Goal: Task Accomplishment & Management: Manage account settings

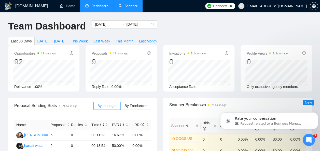
click at [132, 6] on link "Scanner" at bounding box center [128, 6] width 19 height 4
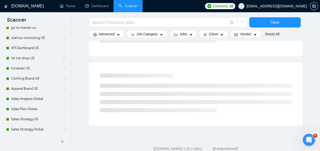
scroll to position [276, 0]
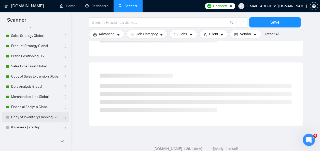
click at [41, 115] on link "Copy of Inventory Planning Global" at bounding box center [35, 117] width 48 height 10
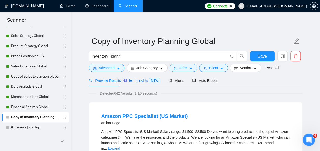
click at [138, 78] on span "Insights NEW" at bounding box center [144, 80] width 31 height 4
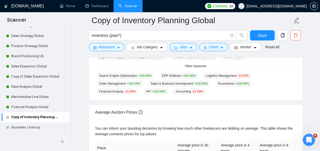
scroll to position [171, 0]
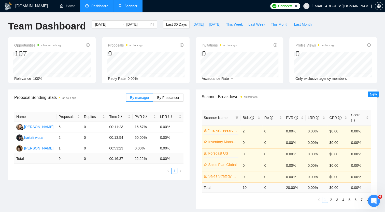
click at [123, 7] on link "Scanner" at bounding box center [128, 6] width 19 height 4
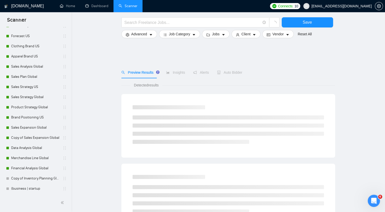
scroll to position [128, 0]
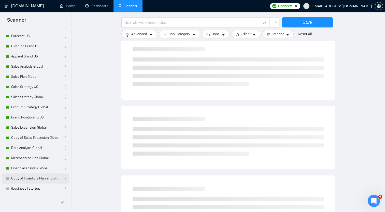
click at [24, 179] on link "Copy of Inventory Planning Global" at bounding box center [35, 179] width 48 height 10
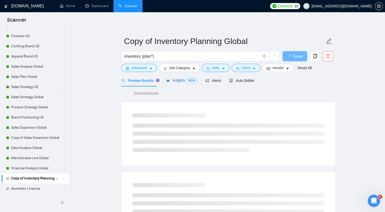
click at [170, 81] on span "Insights NEW" at bounding box center [181, 80] width 31 height 4
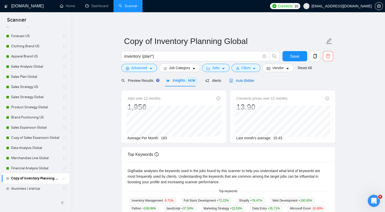
click at [242, 81] on span "Auto Bidder" at bounding box center [241, 81] width 25 height 4
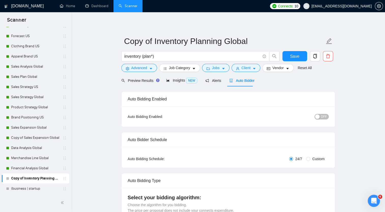
click at [322, 117] on span "OFF" at bounding box center [324, 117] width 6 height 6
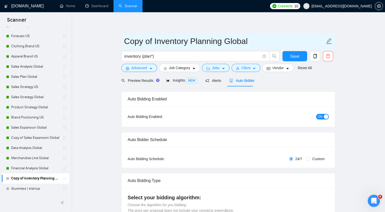
click at [329, 40] on icon "edit" at bounding box center [329, 41] width 6 height 6
drag, startPoint x: 156, startPoint y: 42, endPoint x: 118, endPoint y: 41, distance: 38.0
click at [225, 42] on input "Inventory Planning Global" at bounding box center [224, 41] width 201 height 13
click at [124, 44] on span "Inventory Planning Global- GR" at bounding box center [228, 41] width 214 height 16
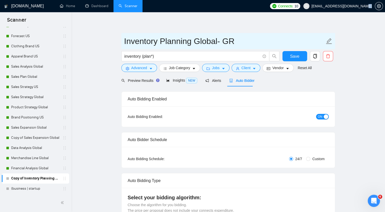
click at [124, 44] on span "Inventory Planning Global- GR" at bounding box center [228, 41] width 214 height 16
click at [124, 40] on input "Inventory Planning Global- GR" at bounding box center [224, 41] width 201 height 13
drag, startPoint x: 234, startPoint y: 40, endPoint x: 265, endPoint y: 44, distance: 31.0
click at [265, 44] on input "GR Inventory Planning Global- GR" at bounding box center [224, 41] width 201 height 13
type input "GR Inventory Planning Global"
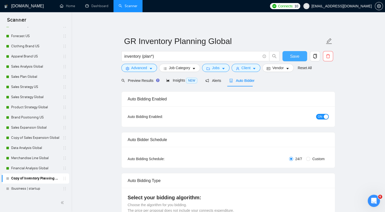
click at [297, 57] on span "Save" at bounding box center [294, 56] width 9 height 6
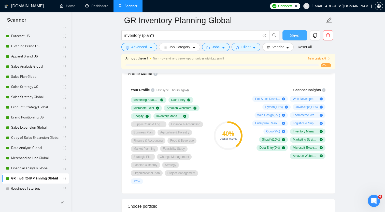
scroll to position [346, 0]
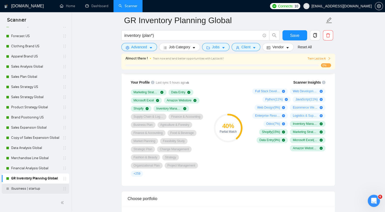
click at [41, 189] on link "(business | startup" at bounding box center [35, 189] width 48 height 10
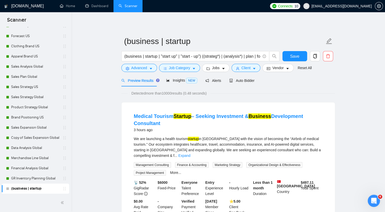
click at [194, 103] on div "Medical Tourism Startup – Seeking Investment & Business Development Consultant …" at bounding box center [228, 164] width 213 height 123
